Goal: Task Accomplishment & Management: Manage account settings

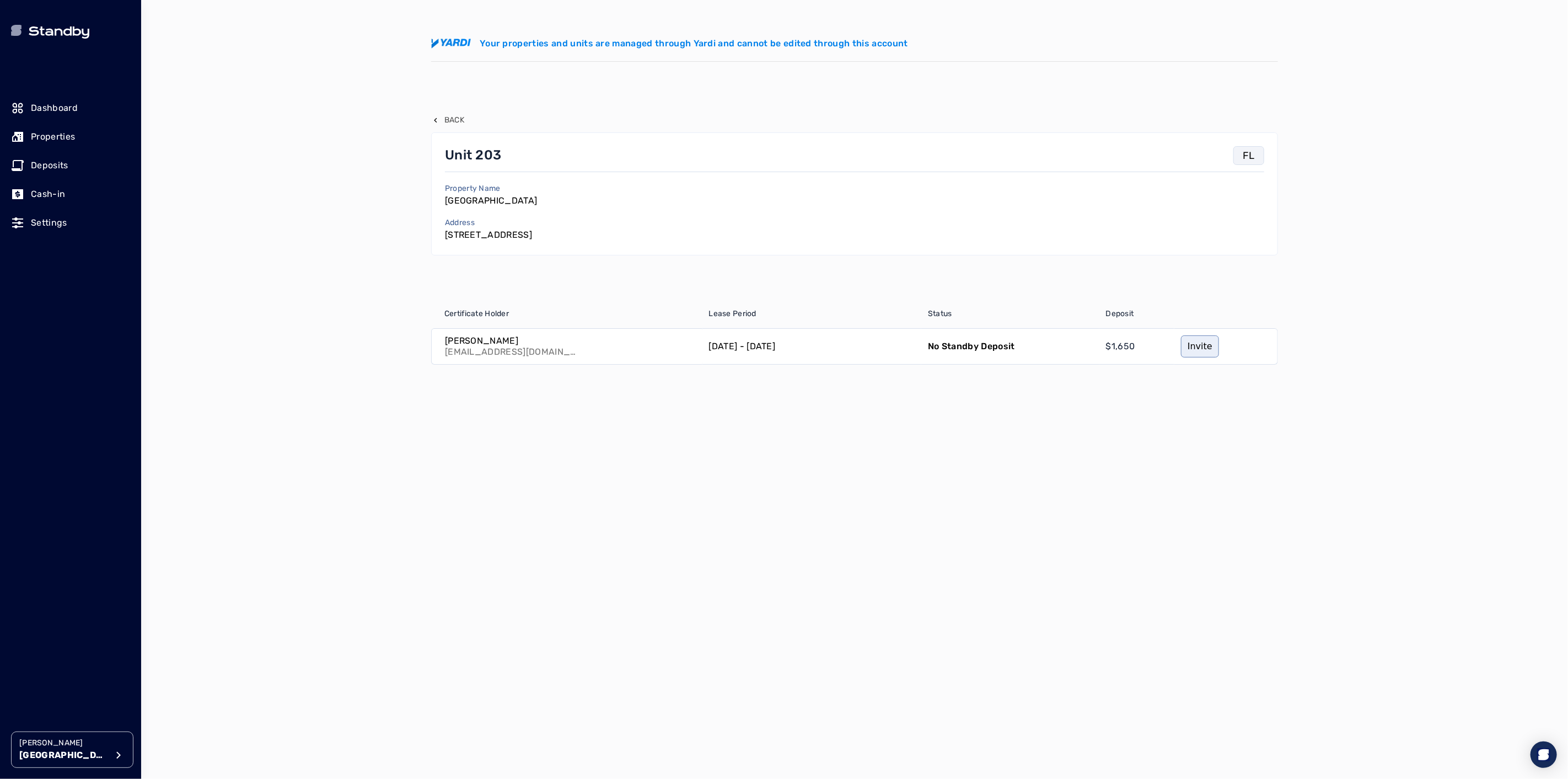
click at [47, 750] on p "[GEOGRAPHIC_DATA]" at bounding box center [63, 755] width 88 height 13
click at [183, 652] on p "Avenue 5" at bounding box center [180, 654] width 37 height 11
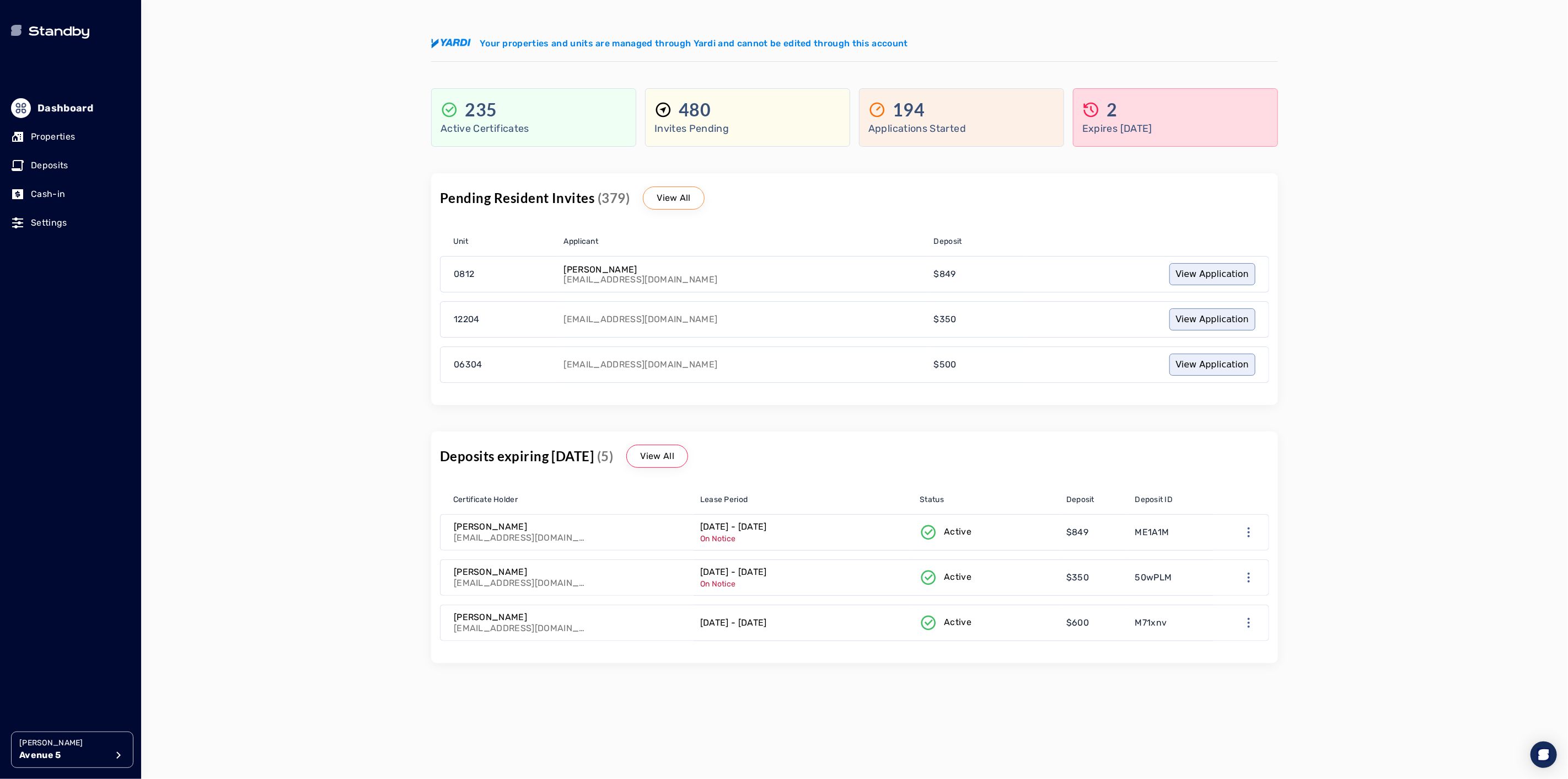
click at [42, 135] on p "Properties" at bounding box center [53, 137] width 44 height 13
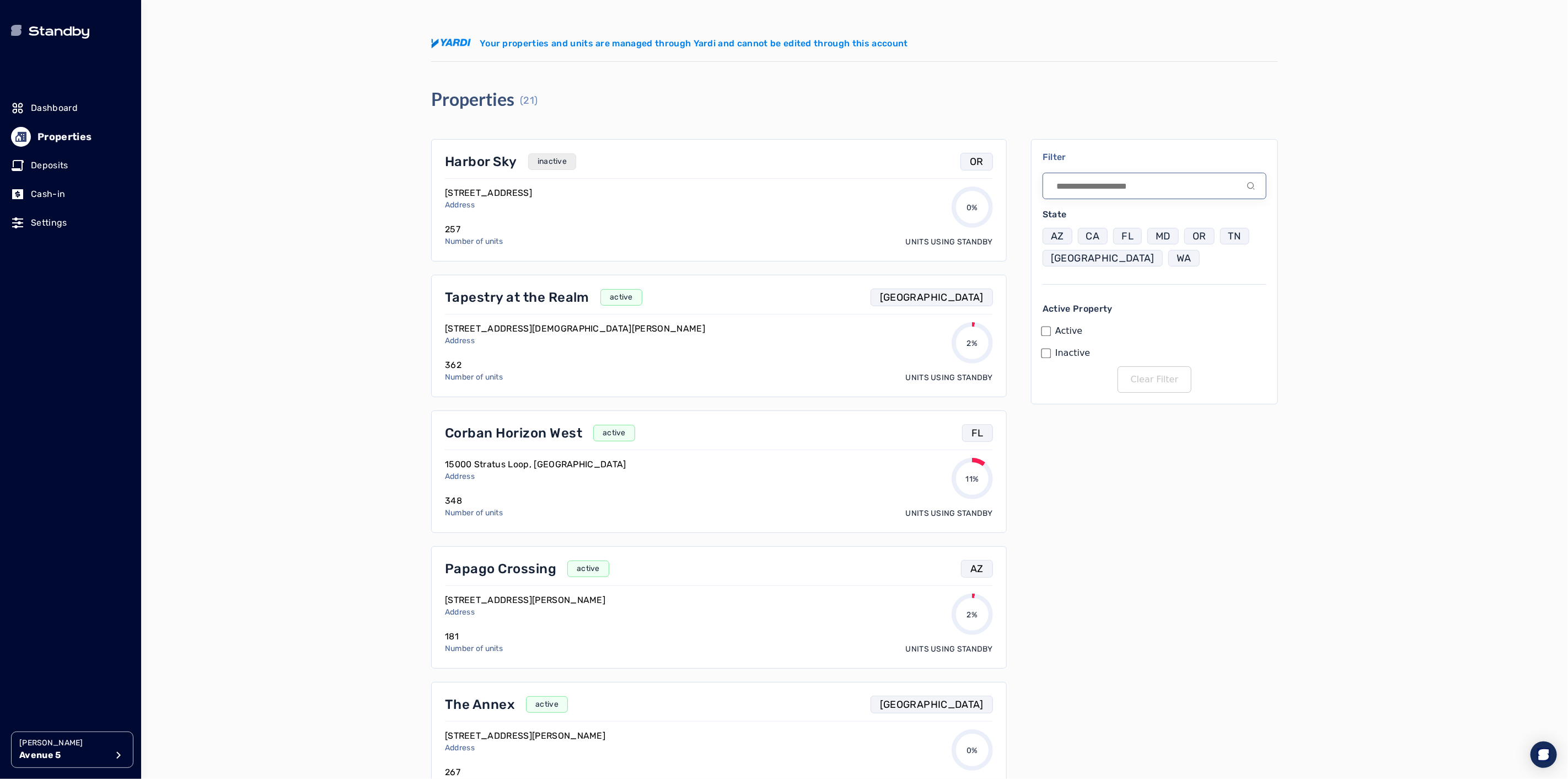
click at [1092, 185] on input at bounding box center [1155, 186] width 224 height 26
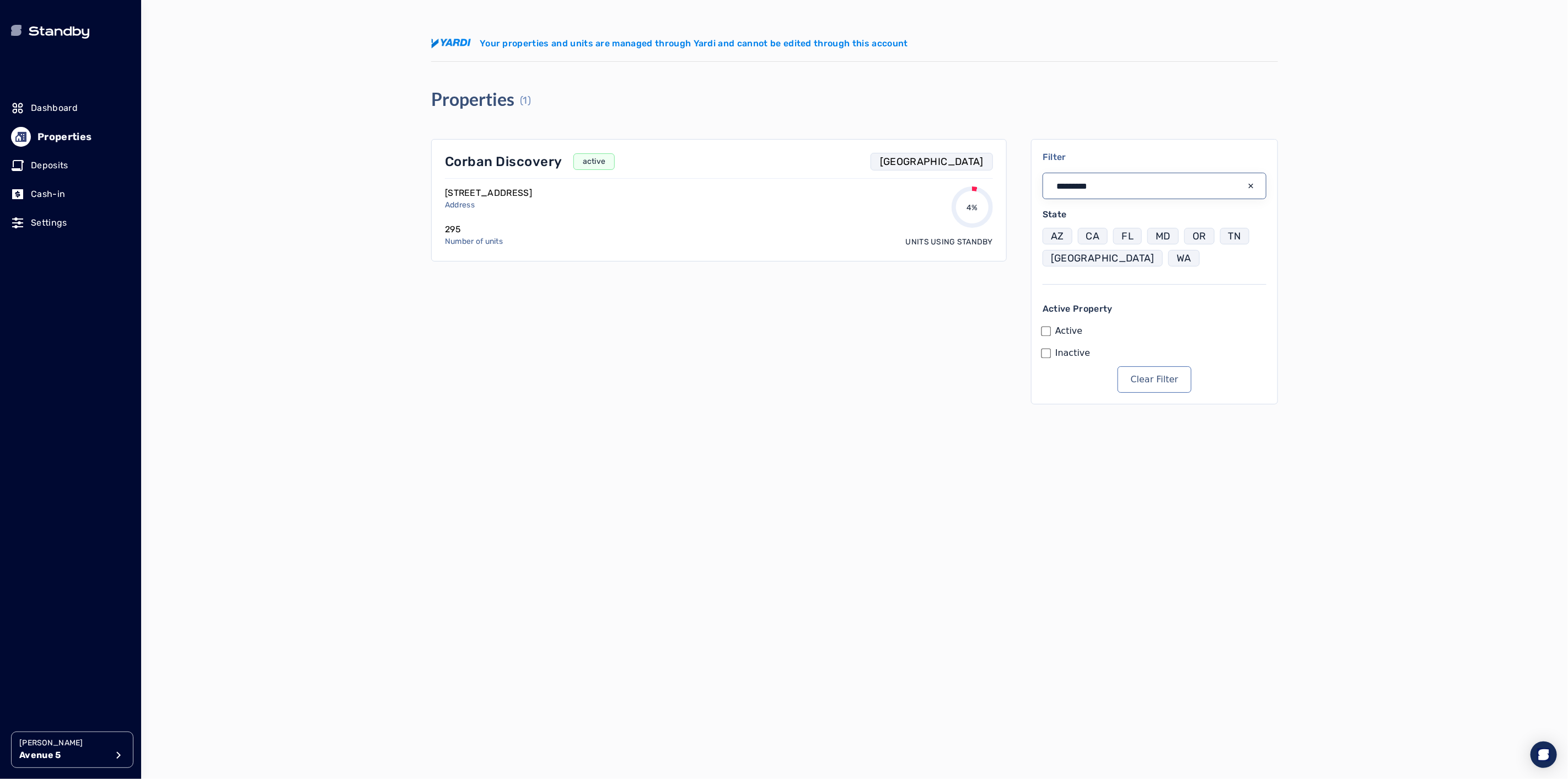
type input "*********"
click at [469, 155] on p "Corban Discovery" at bounding box center [503, 161] width 117 height 18
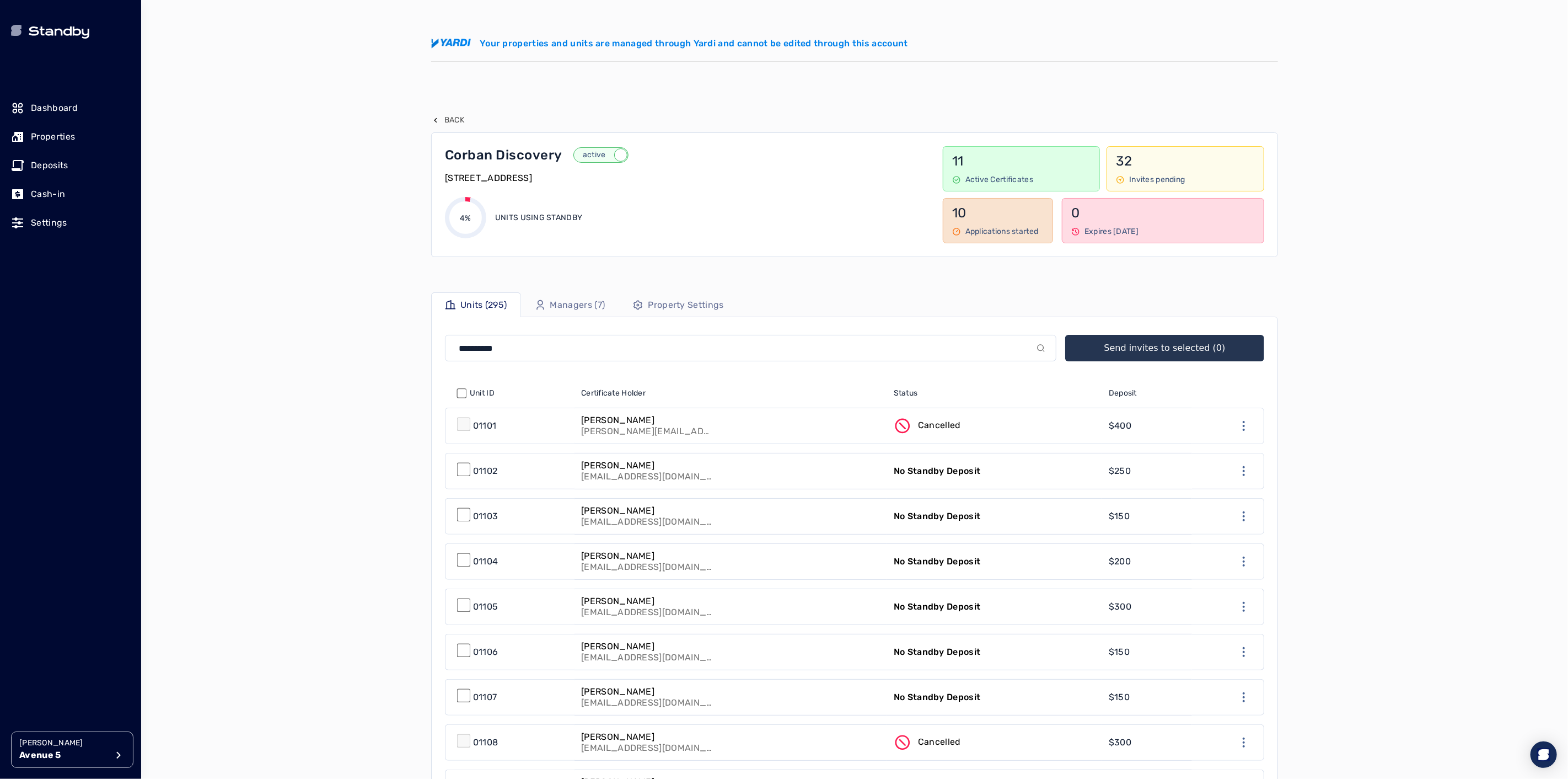
click at [410, 214] on div "[PERSON_NAME] Avenue 5 Your properties and units are managed through Yardi and …" at bounding box center [855, 389] width 1427 height 779
click at [83, 753] on p "Avenue 5" at bounding box center [63, 755] width 88 height 13
click at [208, 610] on p "[GEOGRAPHIC_DATA]" at bounding box center [204, 610] width 84 height 11
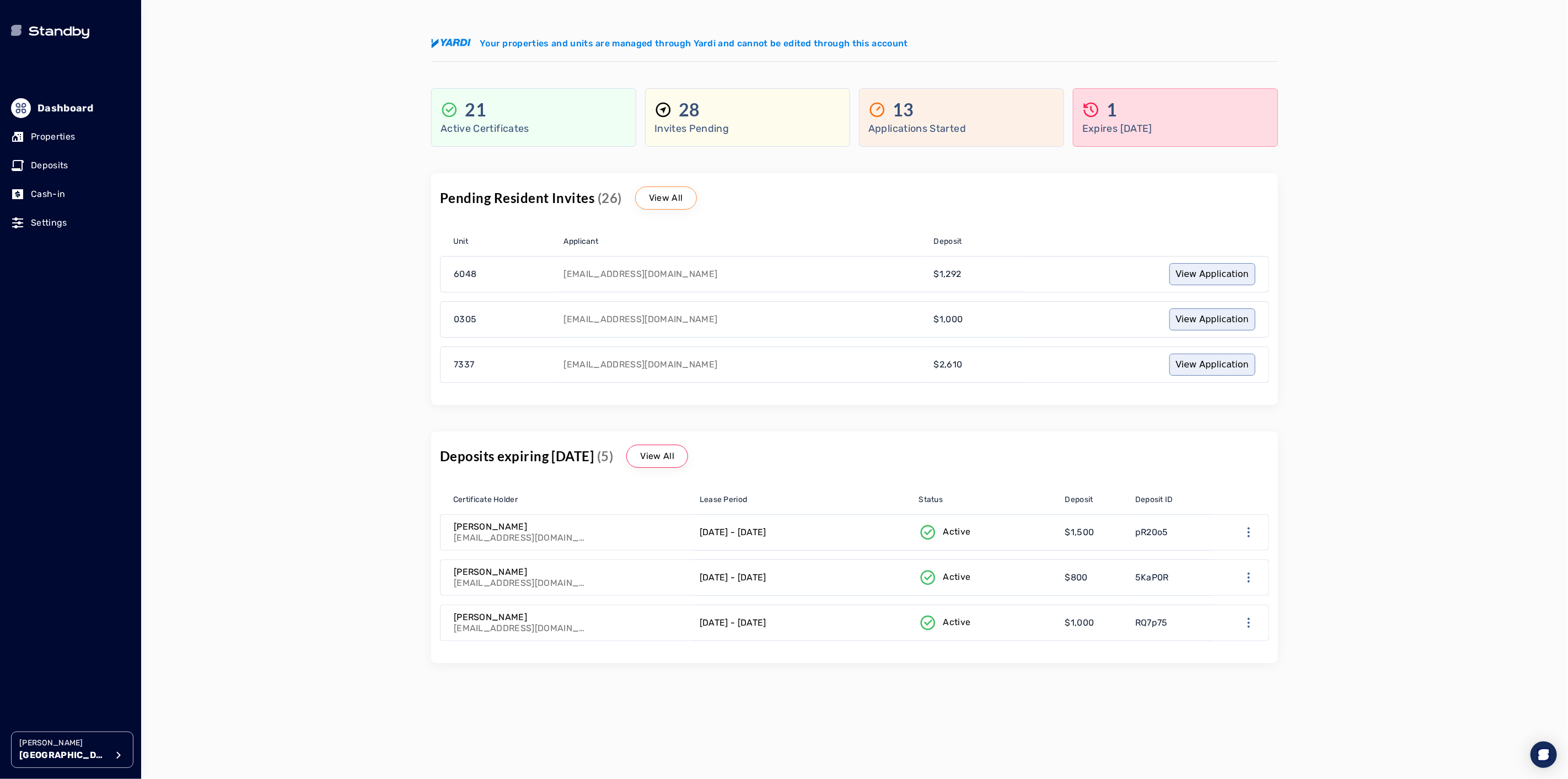
click at [53, 138] on p "Properties" at bounding box center [53, 137] width 44 height 13
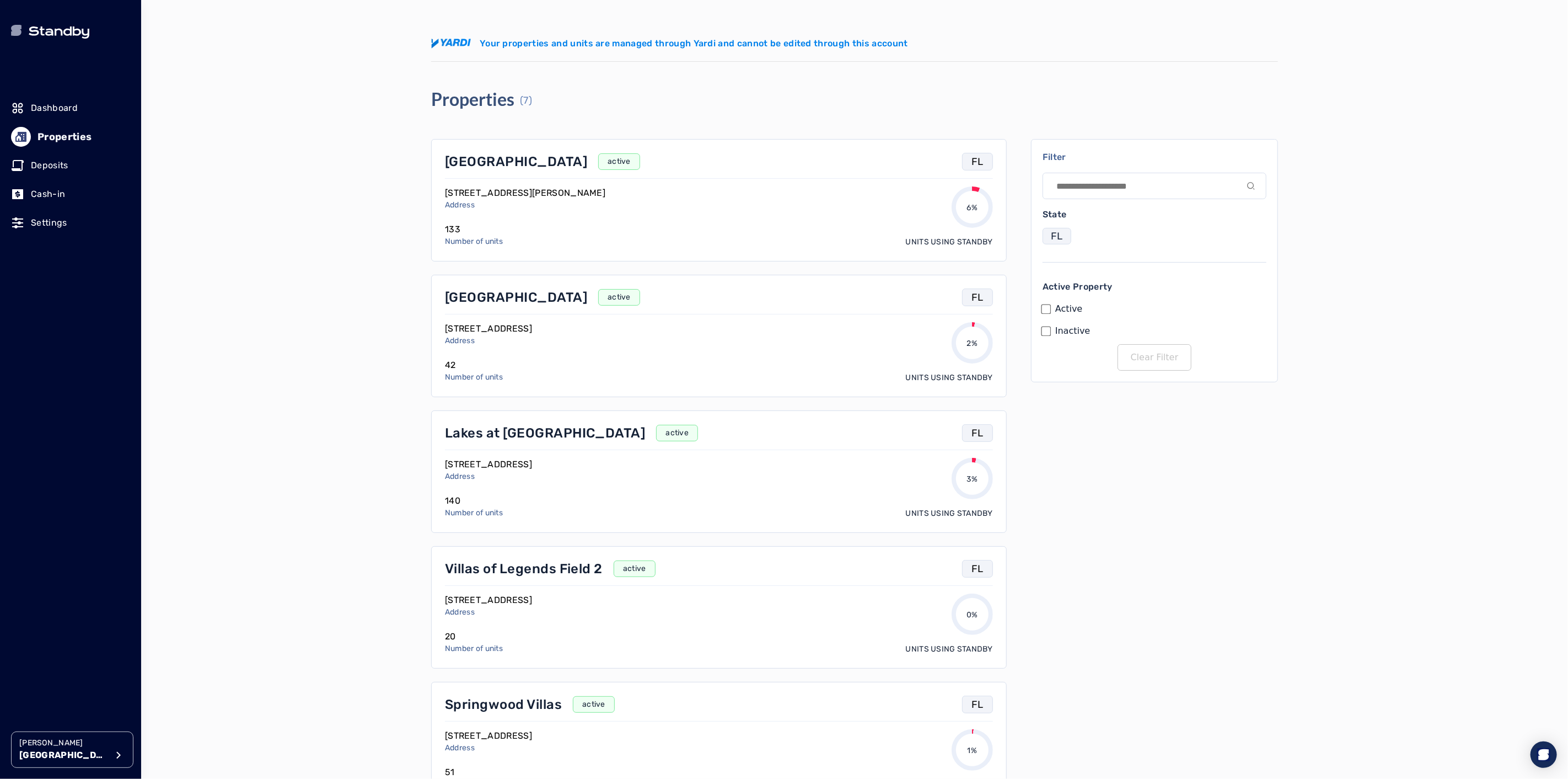
click at [506, 297] on p "[GEOGRAPHIC_DATA]" at bounding box center [516, 297] width 142 height 18
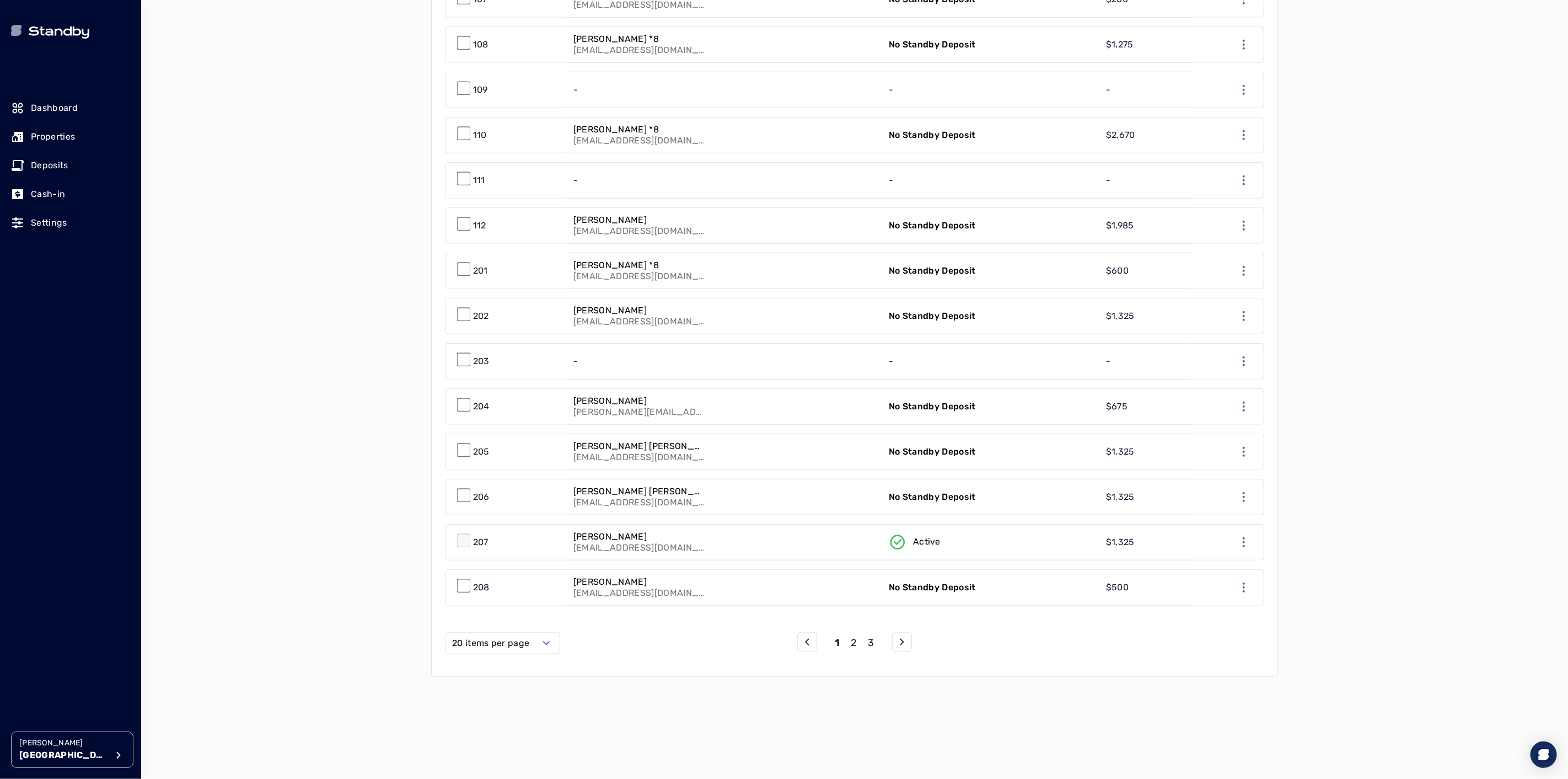
scroll to position [770, 0]
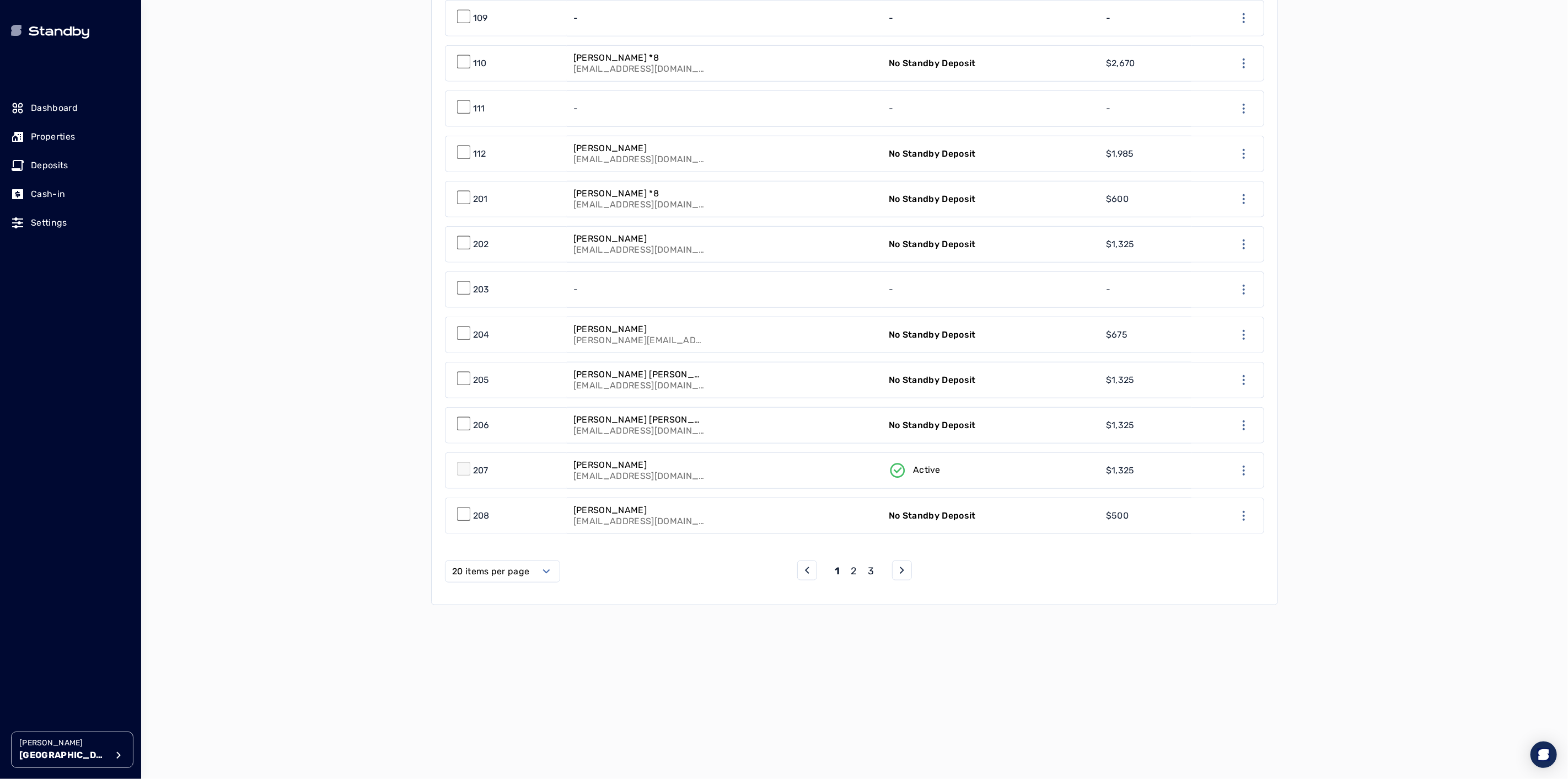
click at [857, 569] on p "2" at bounding box center [854, 571] width 6 height 15
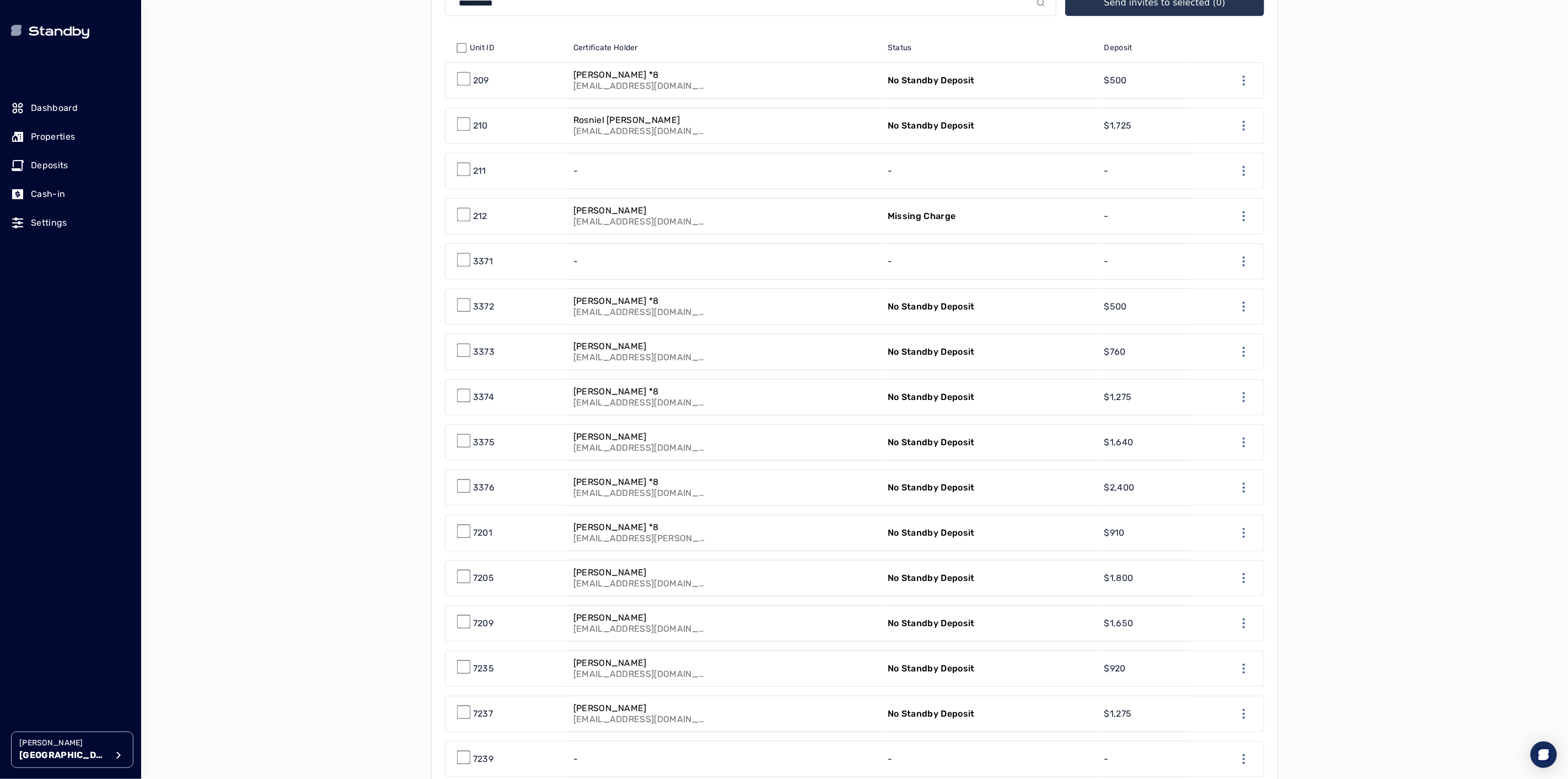
scroll to position [367, 0]
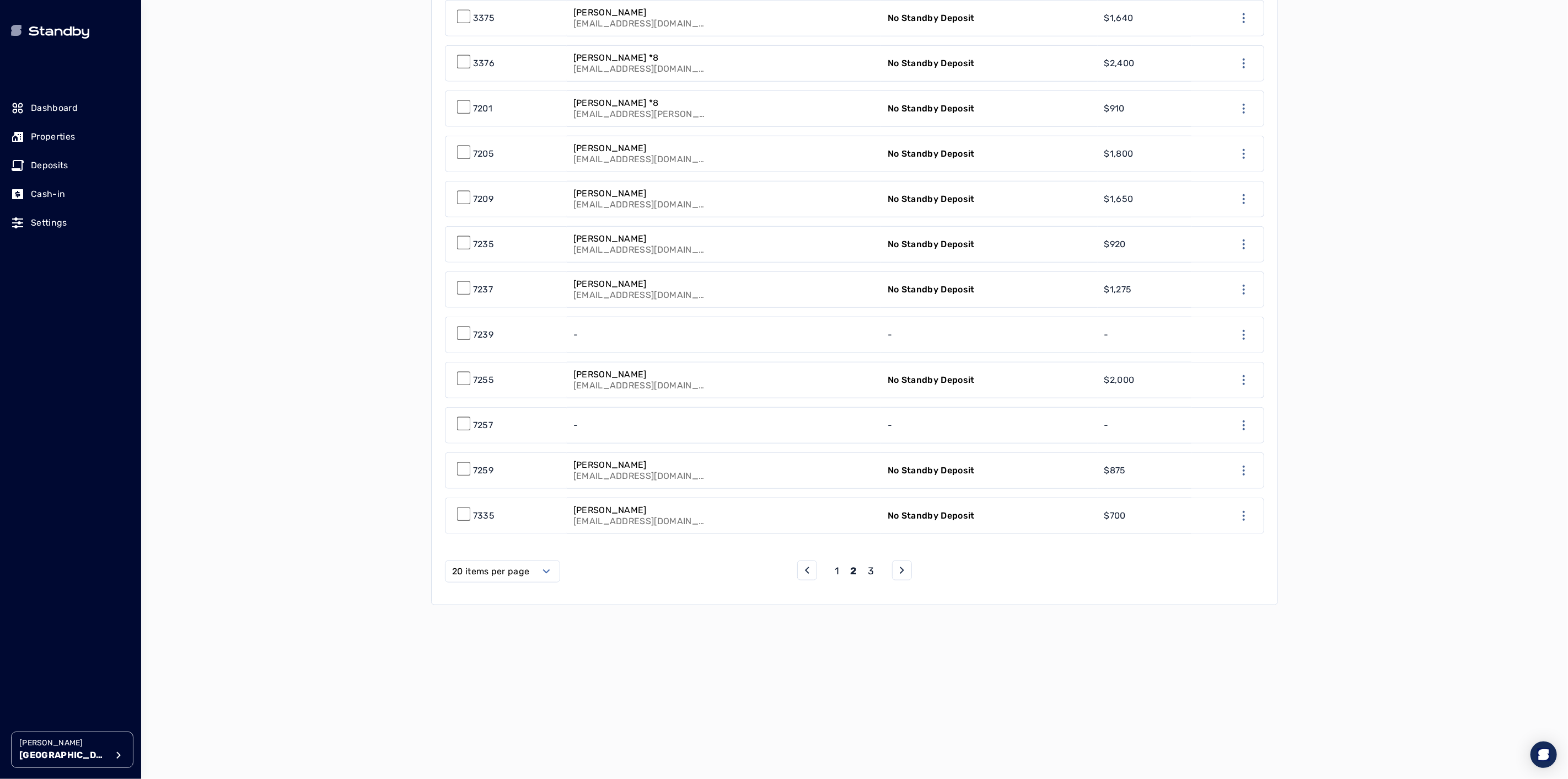
click at [839, 569] on p "1" at bounding box center [836, 571] width 4 height 15
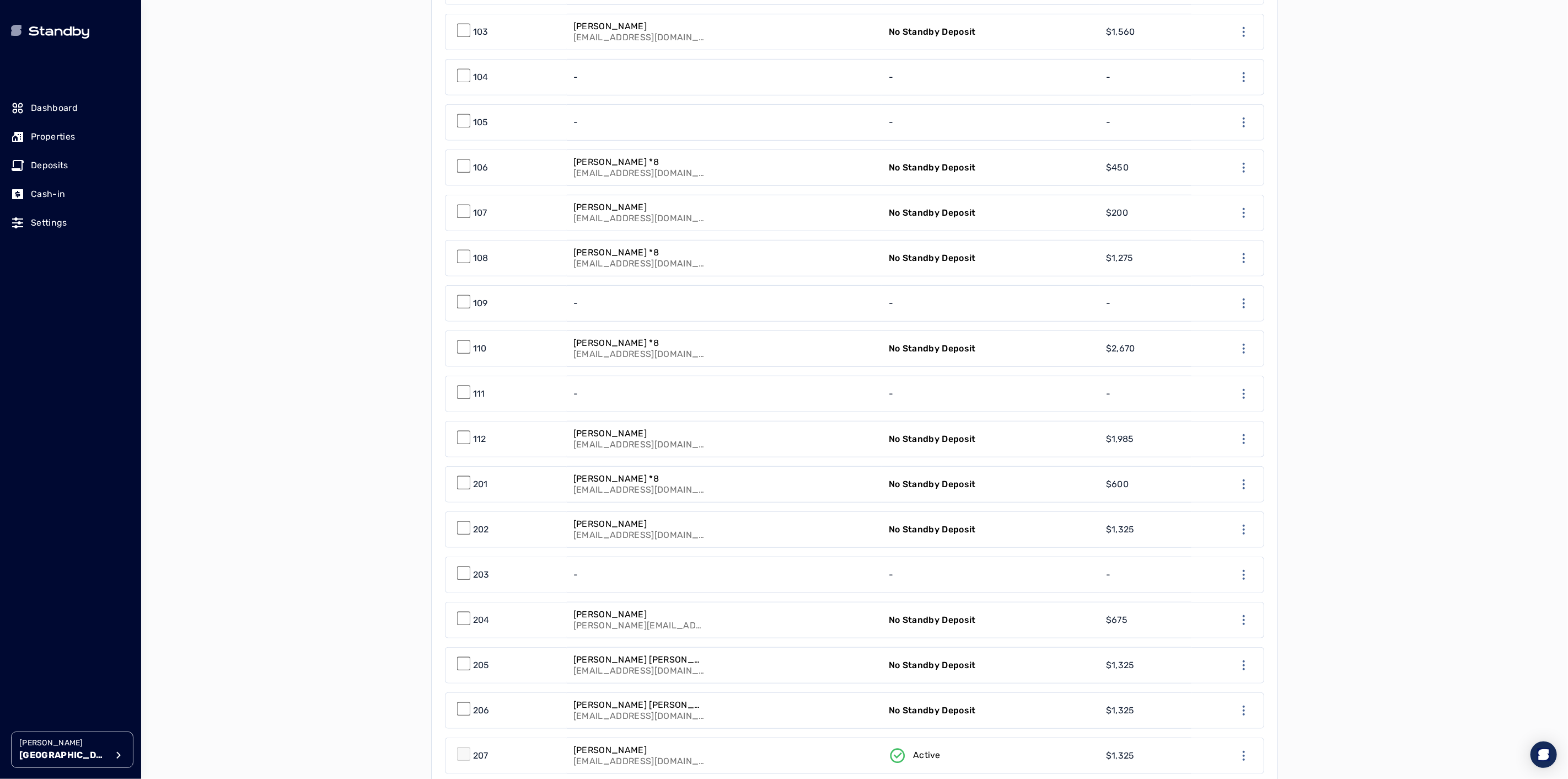
scroll to position [517, 0]
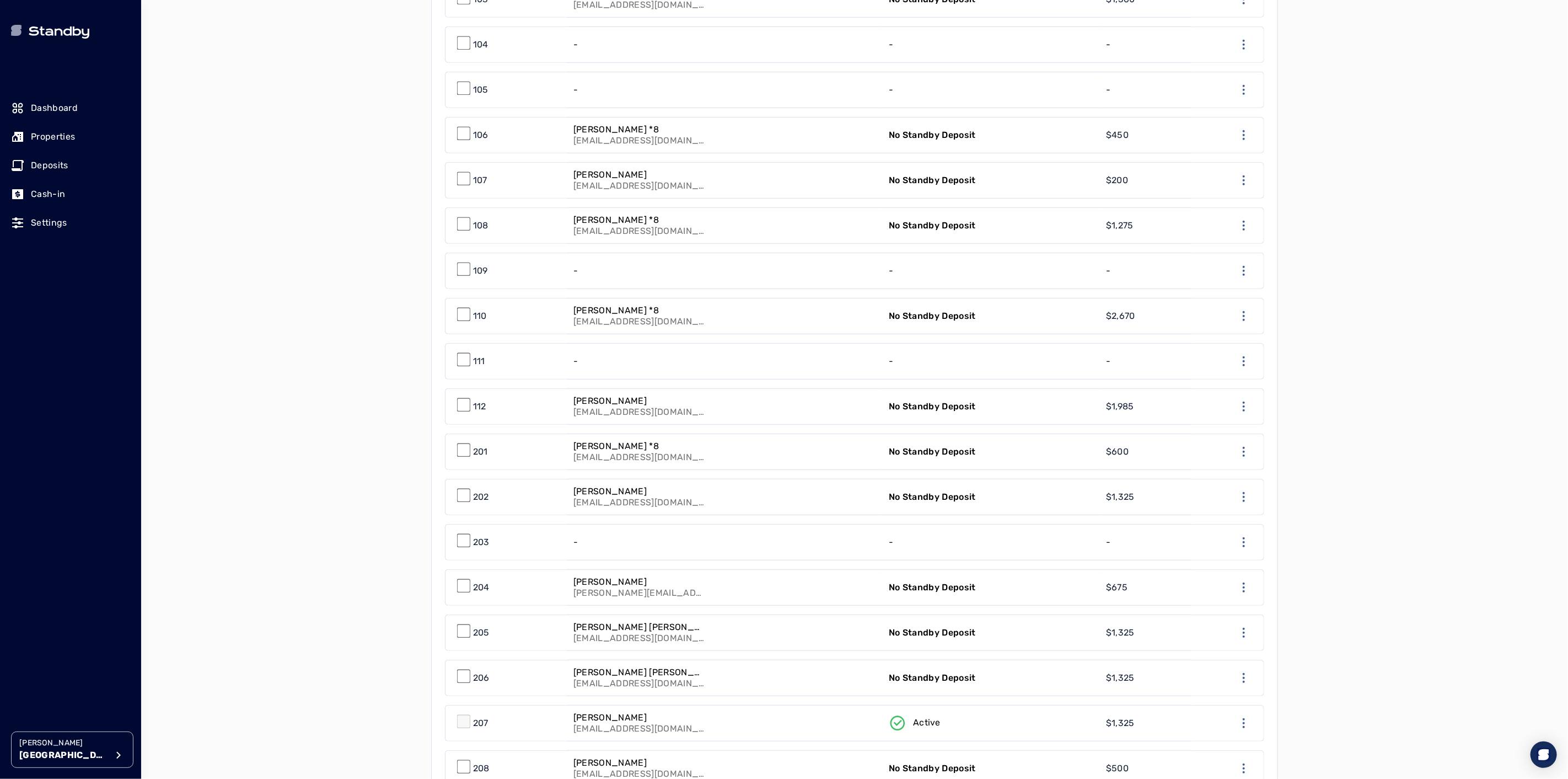
click at [752, 547] on link "-" at bounding box center [724, 542] width 315 height 35
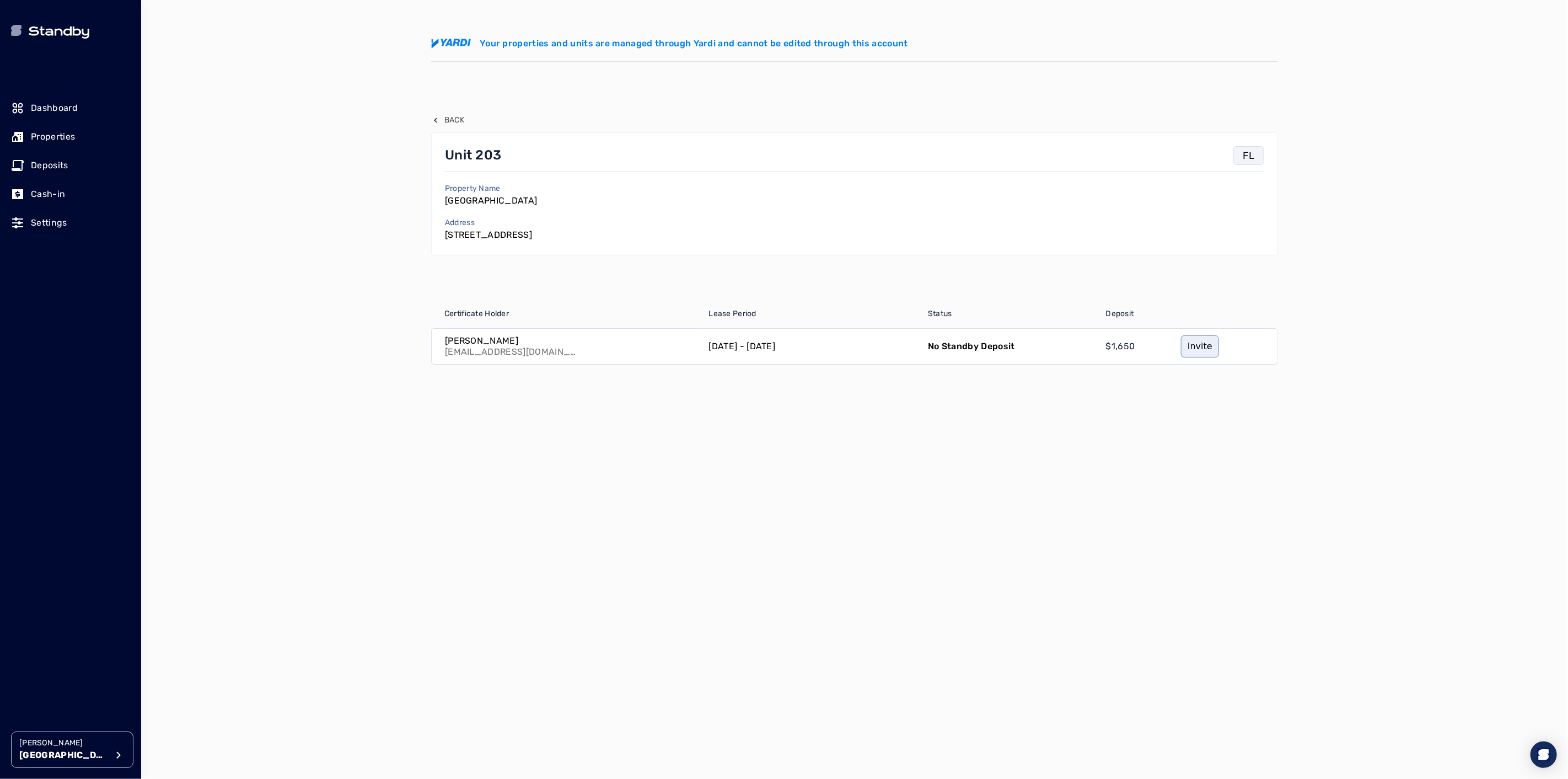
click at [754, 350] on p "[DATE] - [DATE]" at bounding box center [743, 347] width 67 height 13
click at [486, 342] on p "[PERSON_NAME]" at bounding box center [511, 341] width 132 height 11
click at [1186, 345] on link "Invite" at bounding box center [1200, 347] width 38 height 22
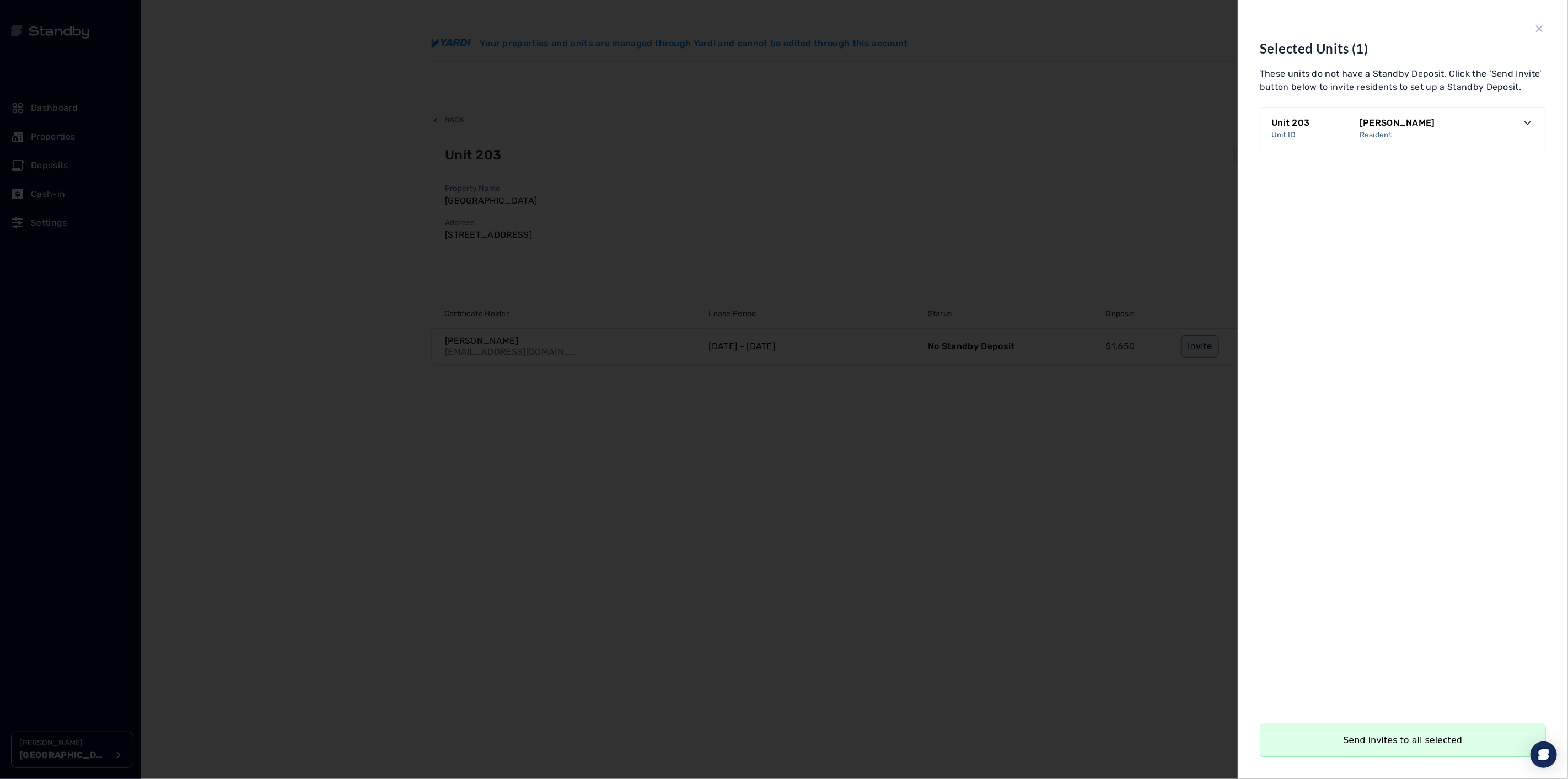
click at [1536, 32] on icon "close sidebar" at bounding box center [1539, 29] width 7 height 7
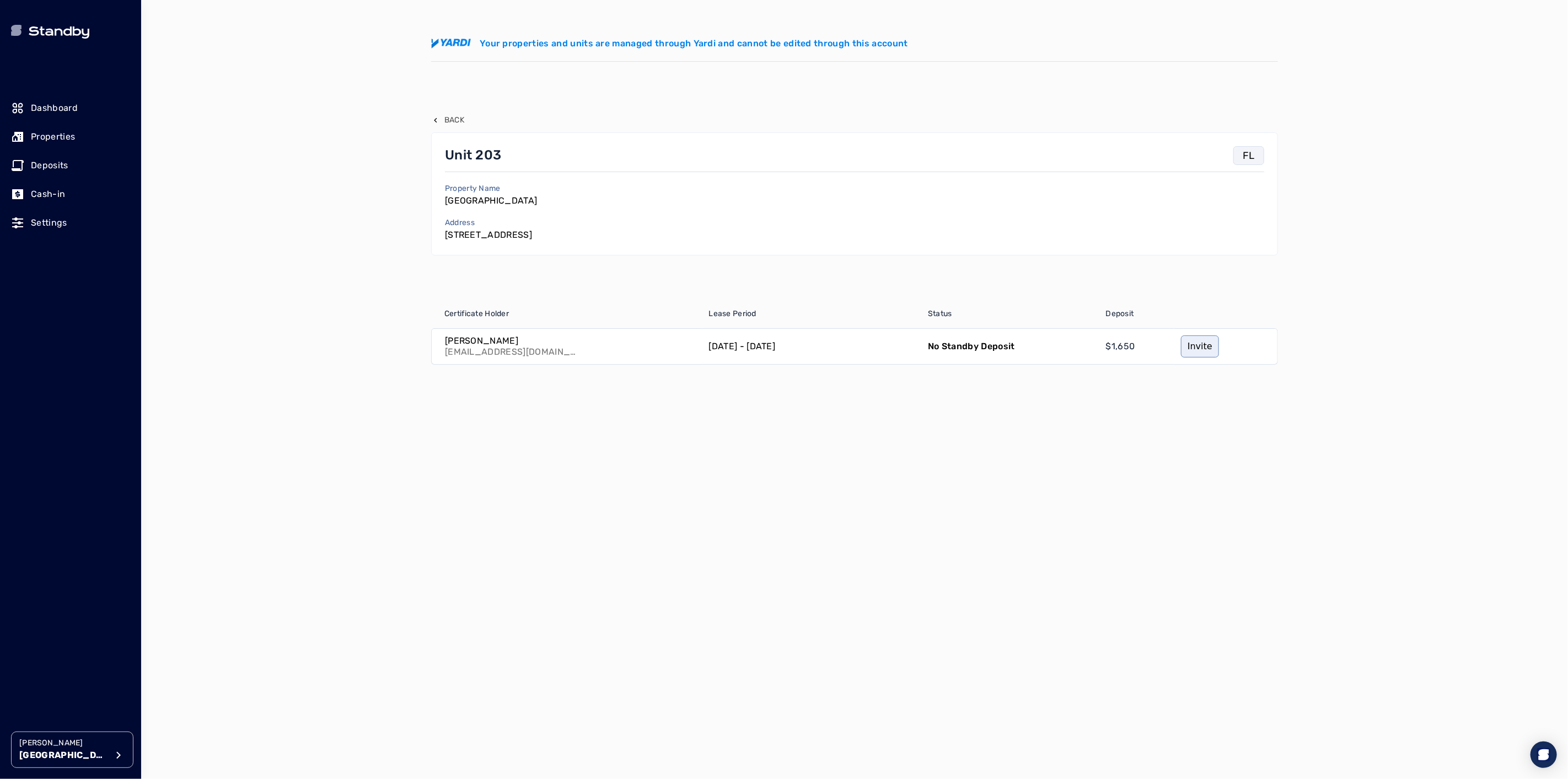
click at [459, 123] on p "Back" at bounding box center [454, 120] width 20 height 11
click at [447, 115] on p "Back" at bounding box center [454, 120] width 20 height 11
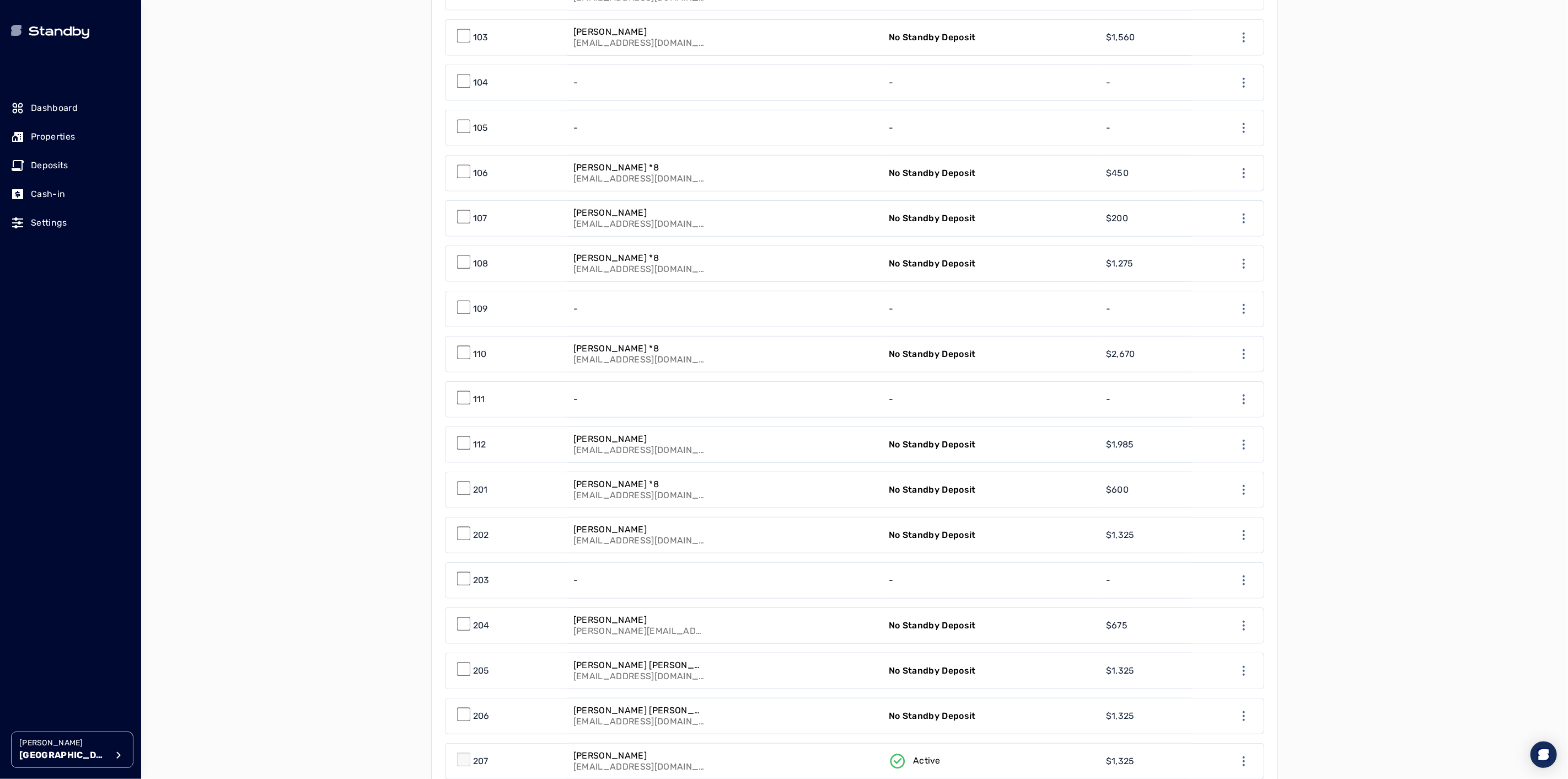
scroll to position [490, 0]
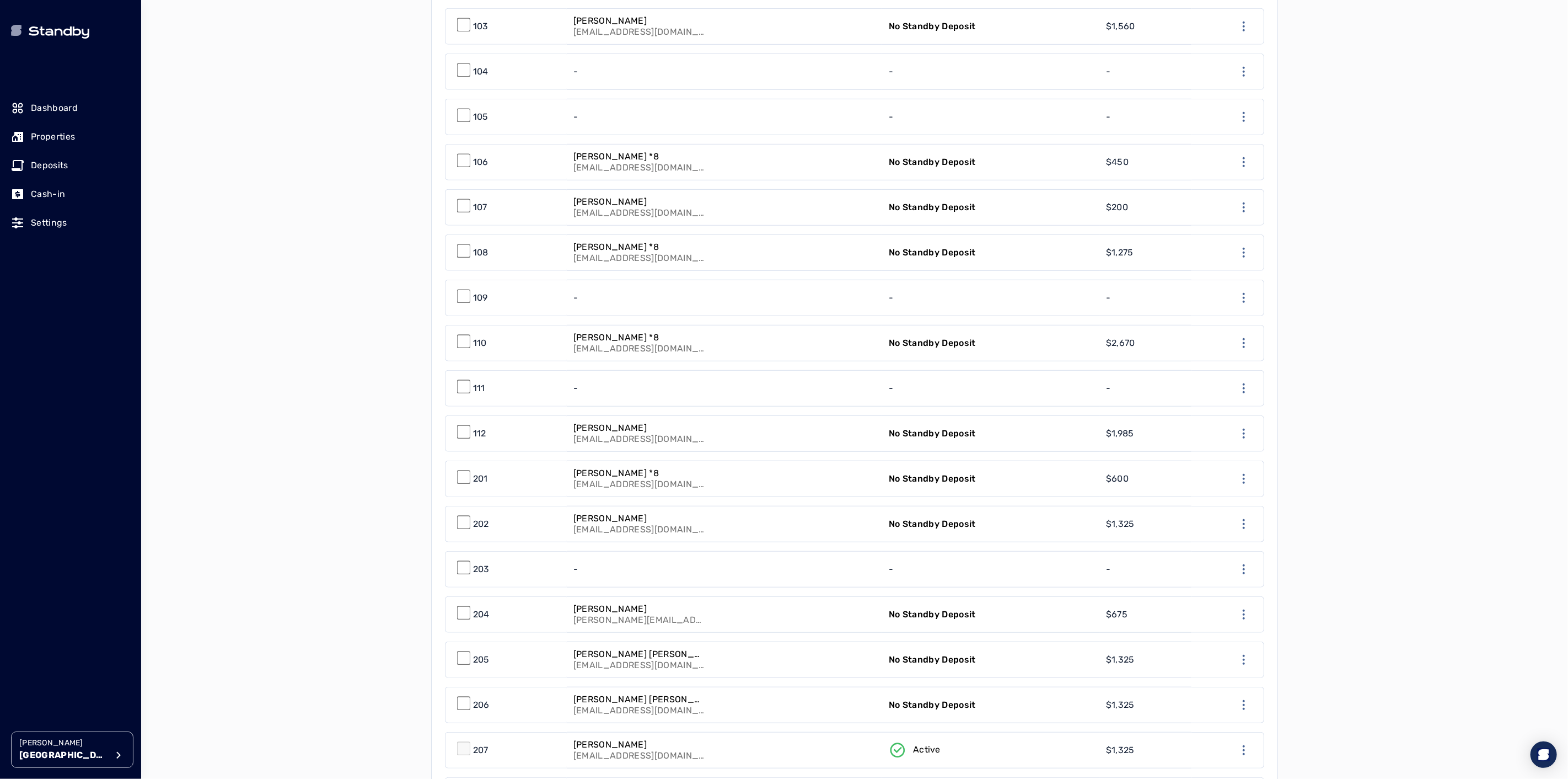
click at [731, 571] on link "-" at bounding box center [724, 569] width 315 height 35
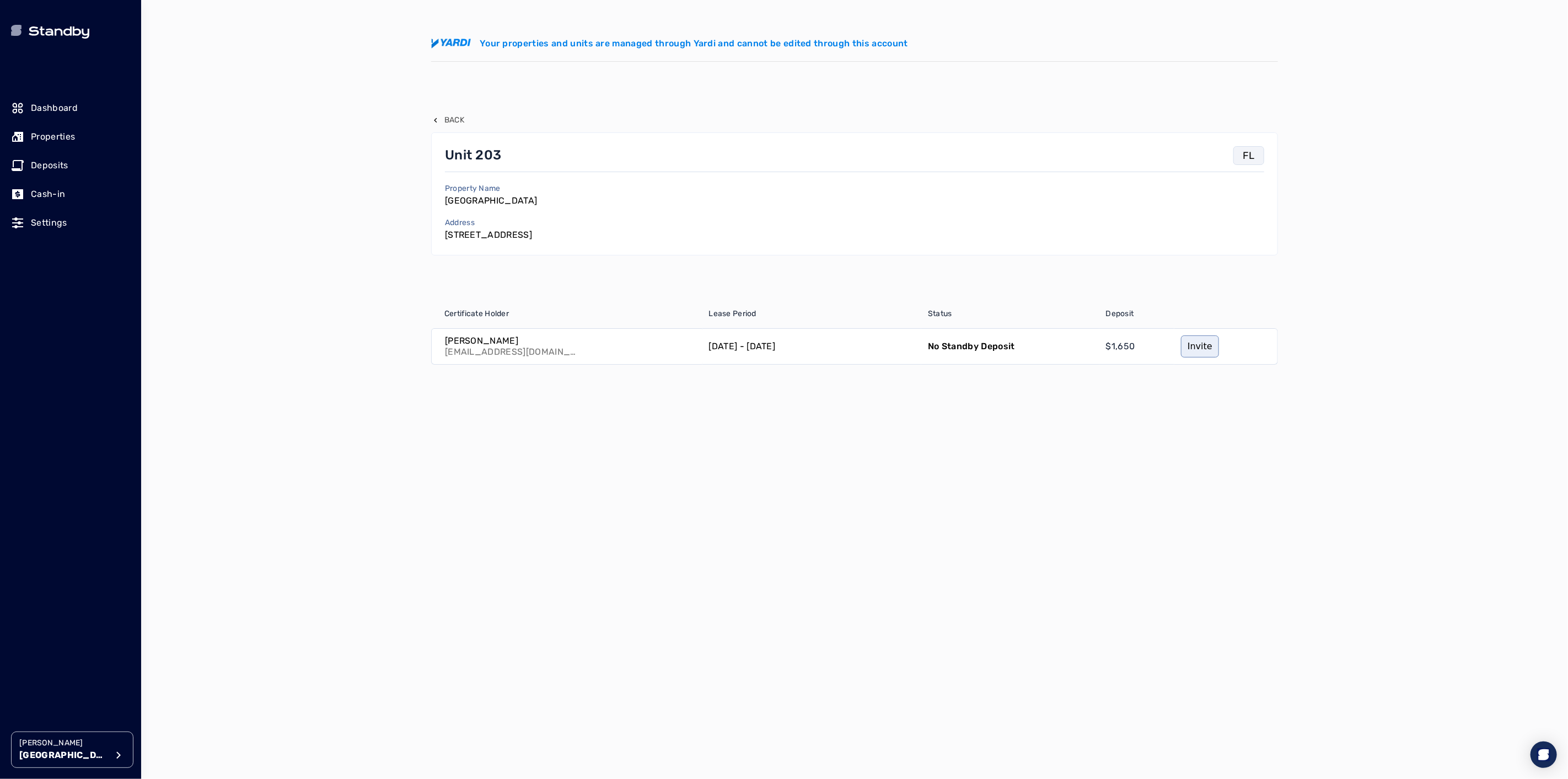
click at [500, 351] on p "[EMAIL_ADDRESS][DOMAIN_NAME]" at bounding box center [511, 352] width 132 height 11
drag, startPoint x: 565, startPoint y: 355, endPoint x: 446, endPoint y: 352, distance: 119.0
click at [446, 352] on div "[PERSON_NAME] [EMAIL_ADDRESS][DOMAIN_NAME]" at bounding box center [567, 347] width 271 height 35
copy p "[EMAIL_ADDRESS][DOMAIN_NAME]"
